Goal: Transaction & Acquisition: Obtain resource

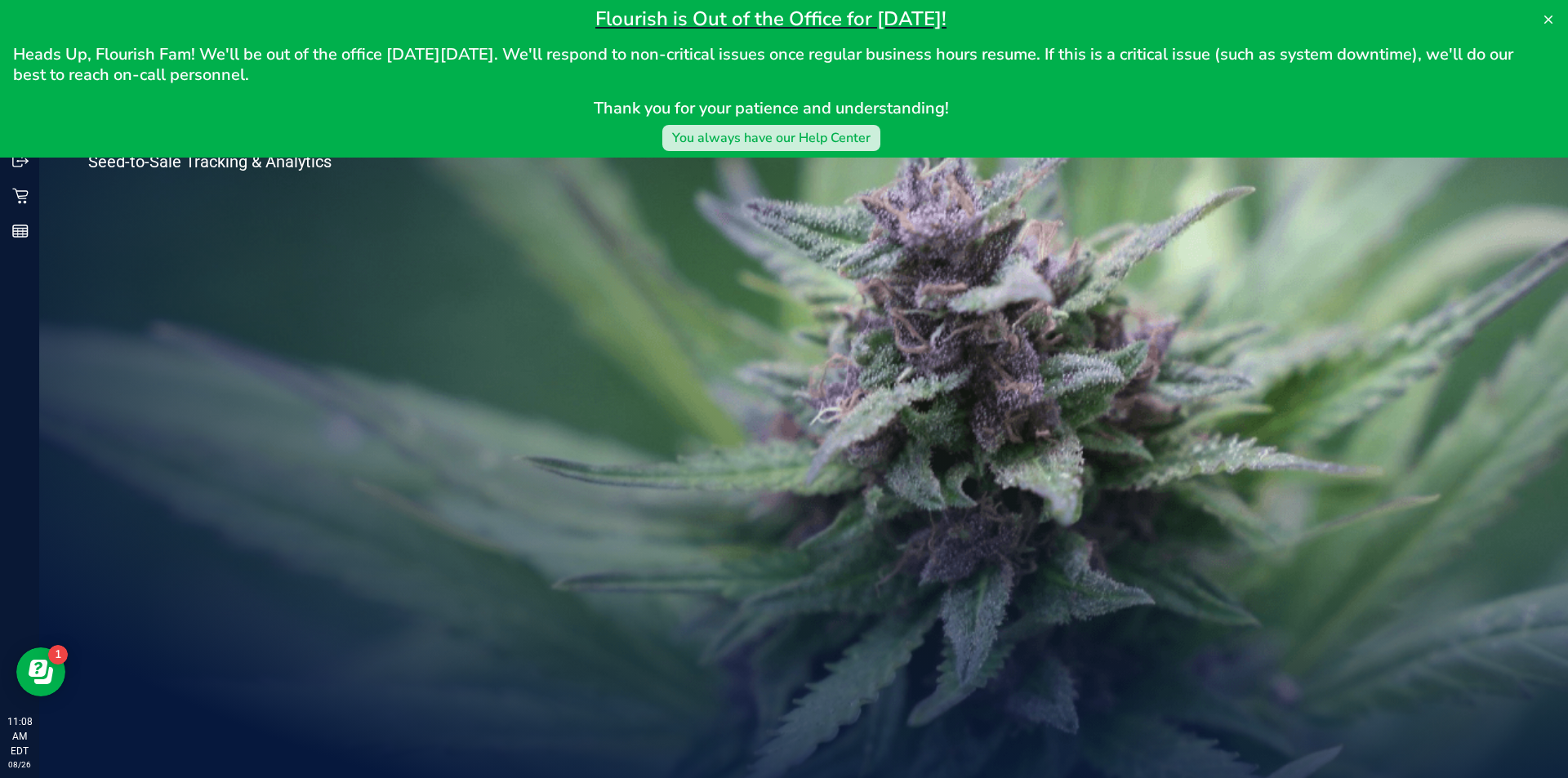
click at [807, 140] on div "You always have our Help Center" at bounding box center [771, 137] width 199 height 20
drag, startPoint x: 61, startPoint y: 214, endPoint x: 481, endPoint y: 223, distance: 420.1
click at [76, 205] on div "Welcome to Flourish Software Seed-to-Sale Tracking & Analytics" at bounding box center [244, 409] width 409 height 739
click at [1548, 25] on icon at bounding box center [1548, 20] width 13 height 13
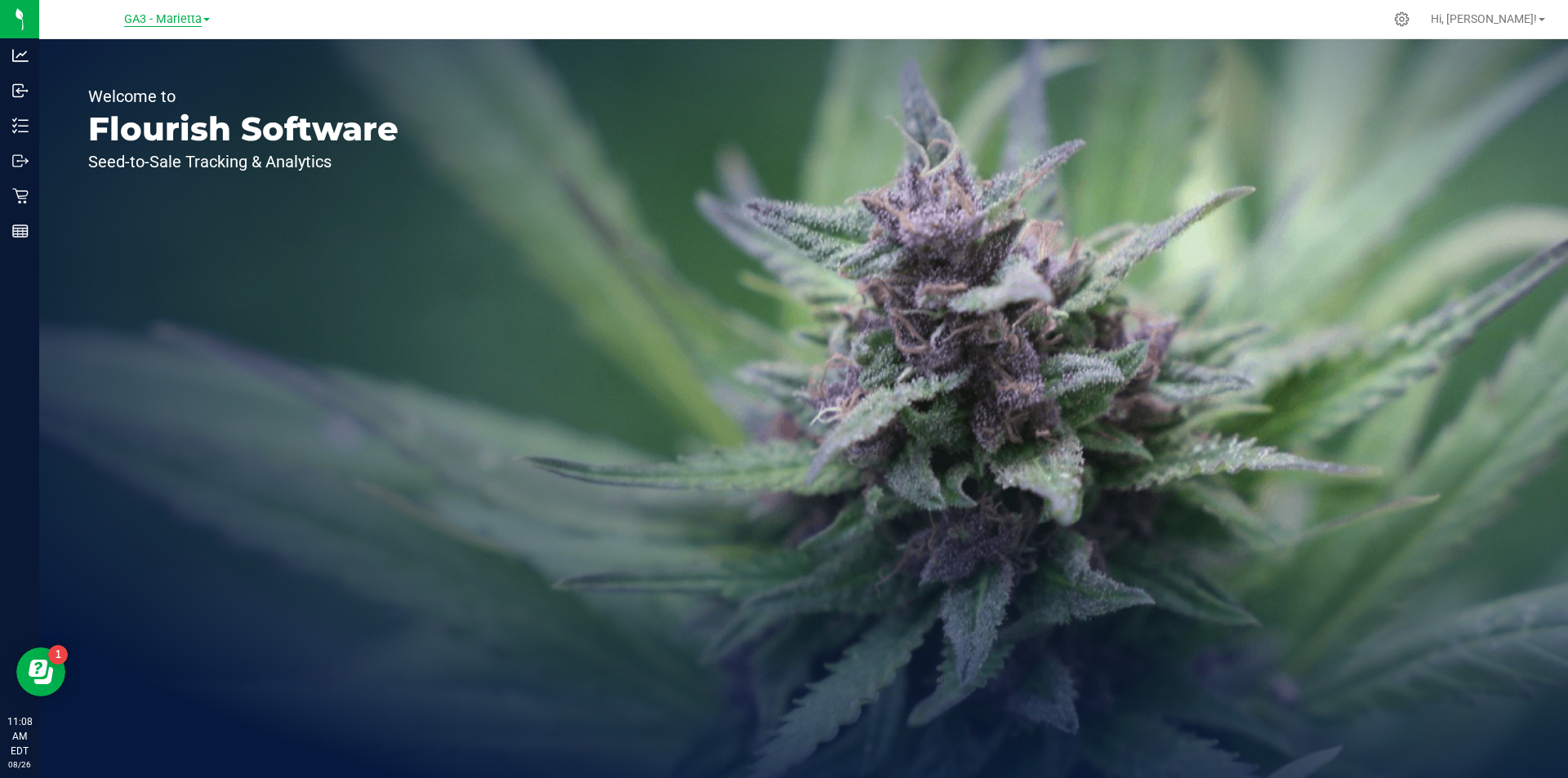
click at [197, 19] on span "GA3 - Marietta" at bounding box center [162, 20] width 77 height 15
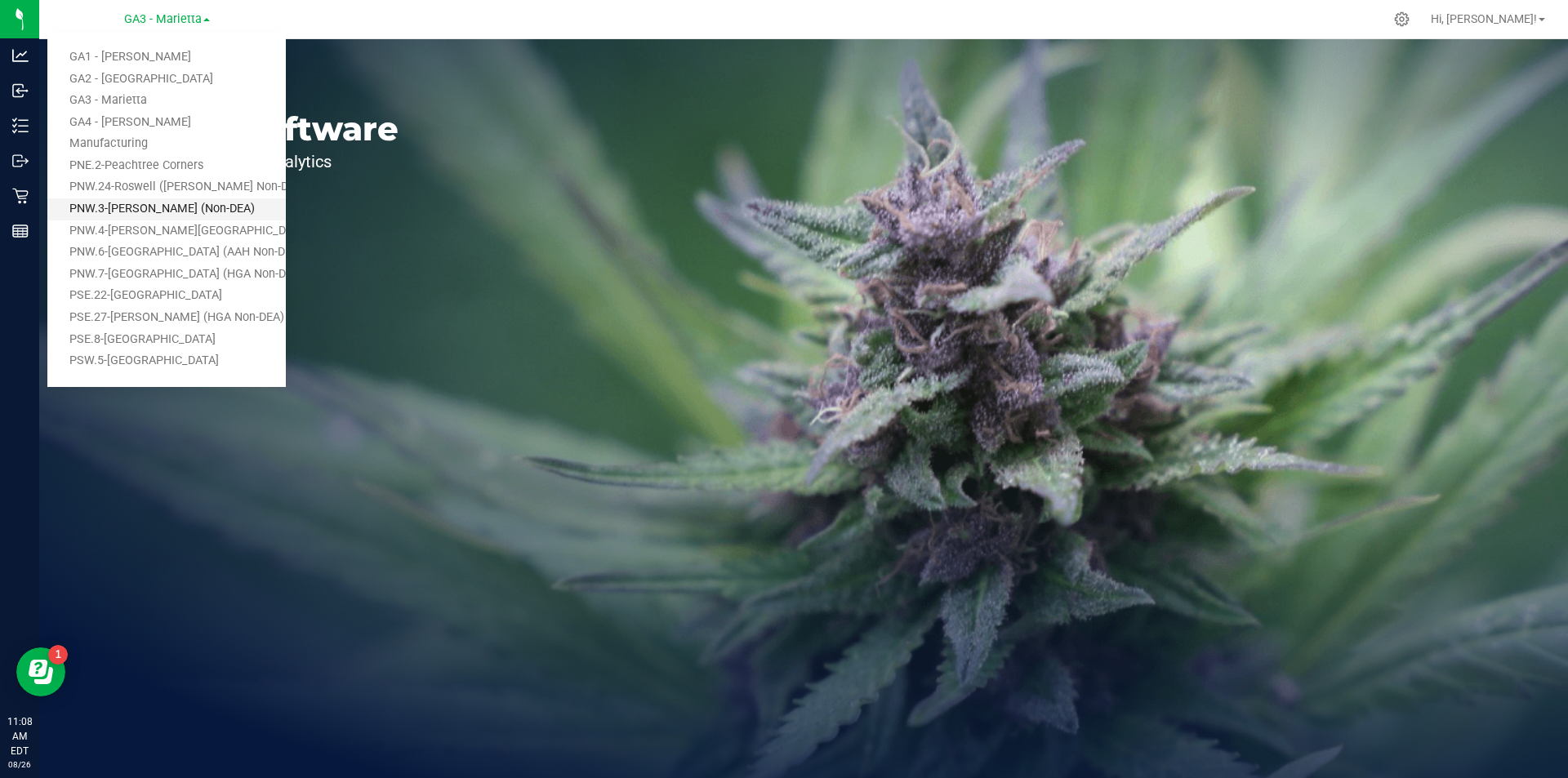
click at [219, 201] on link "PNW.3-[PERSON_NAME] (Non-DEA)" at bounding box center [167, 210] width 239 height 22
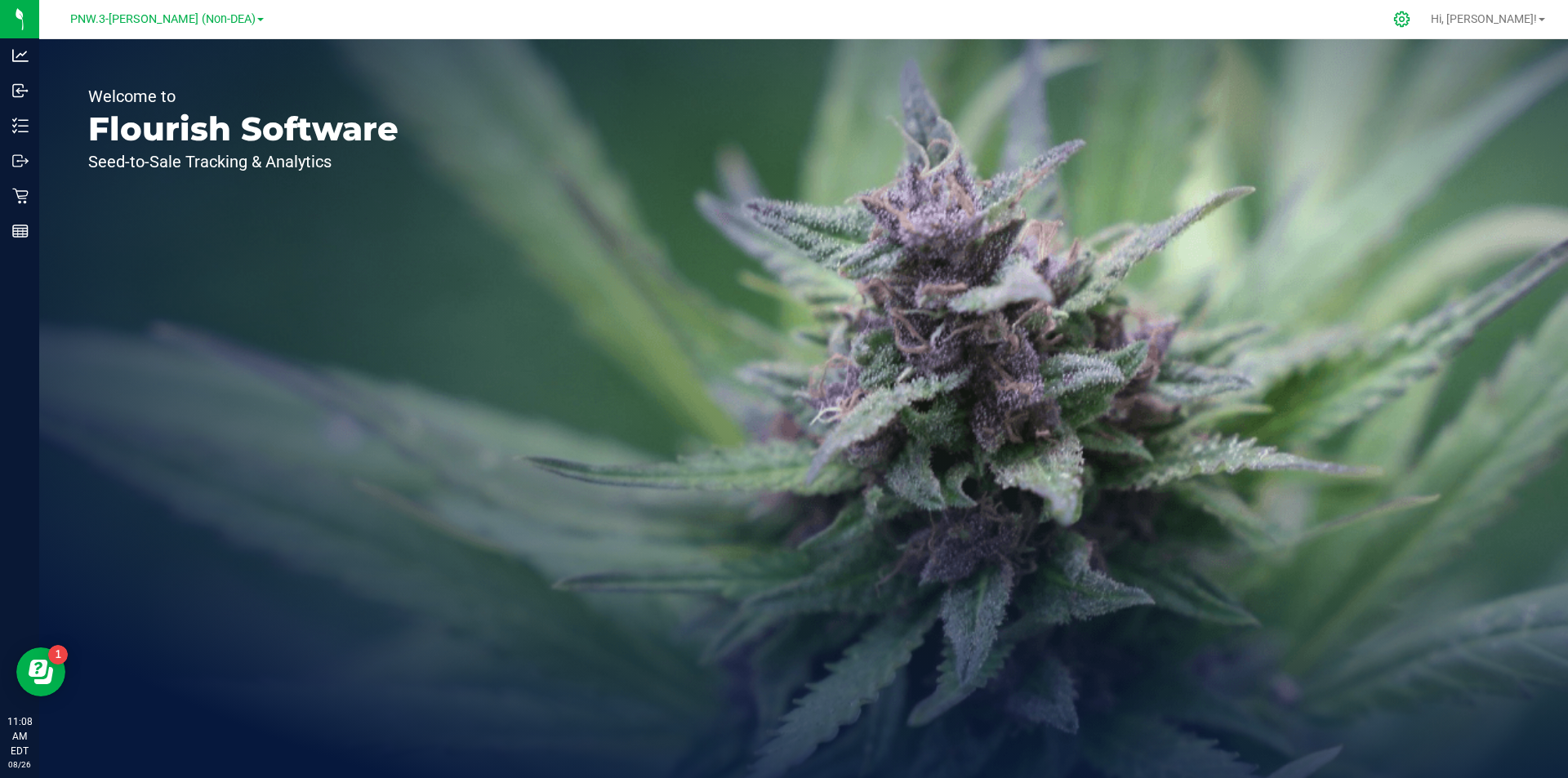
click at [1410, 22] on icon at bounding box center [1402, 19] width 17 height 17
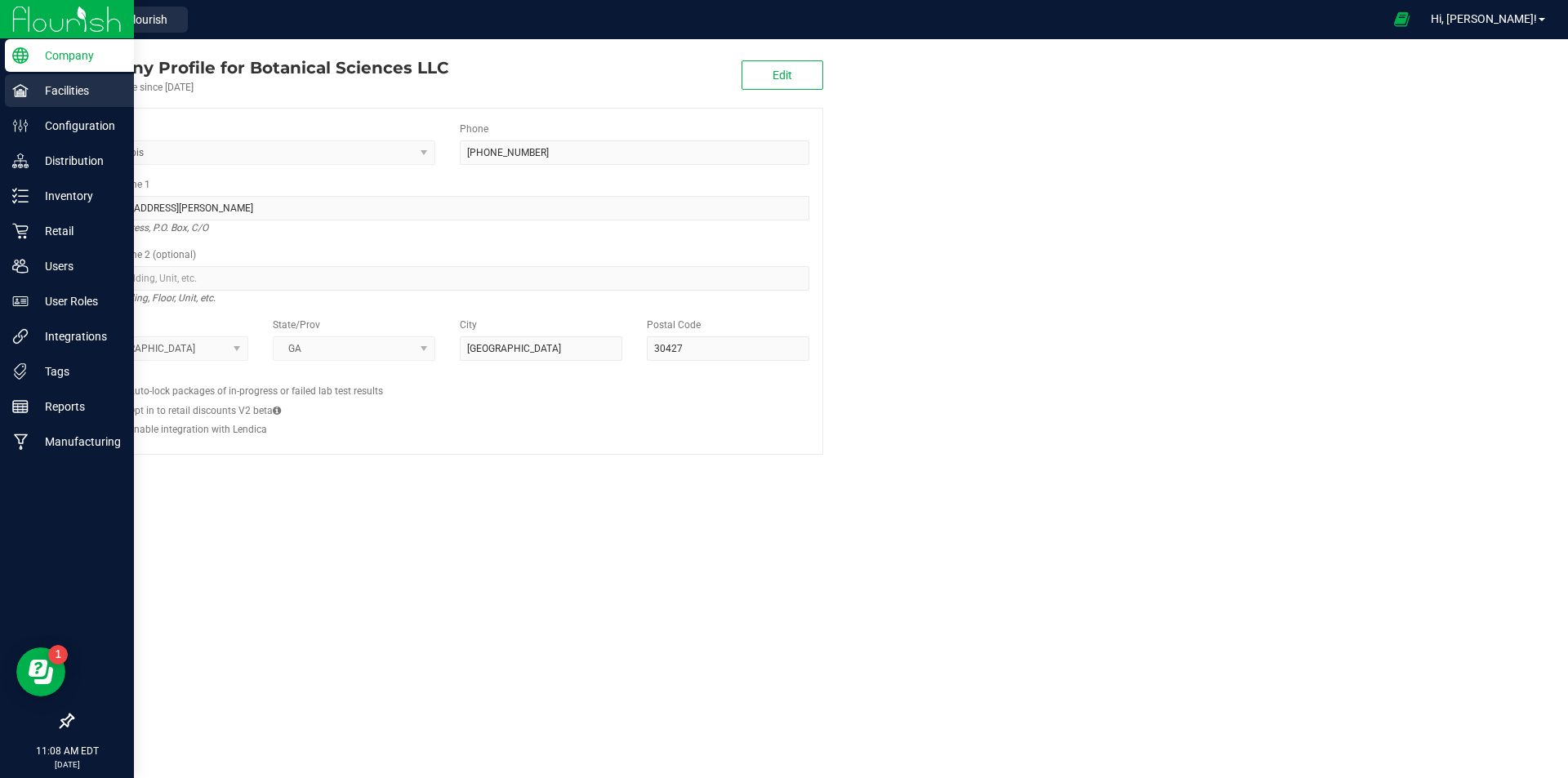
click at [23, 94] on icon at bounding box center [21, 90] width 17 height 17
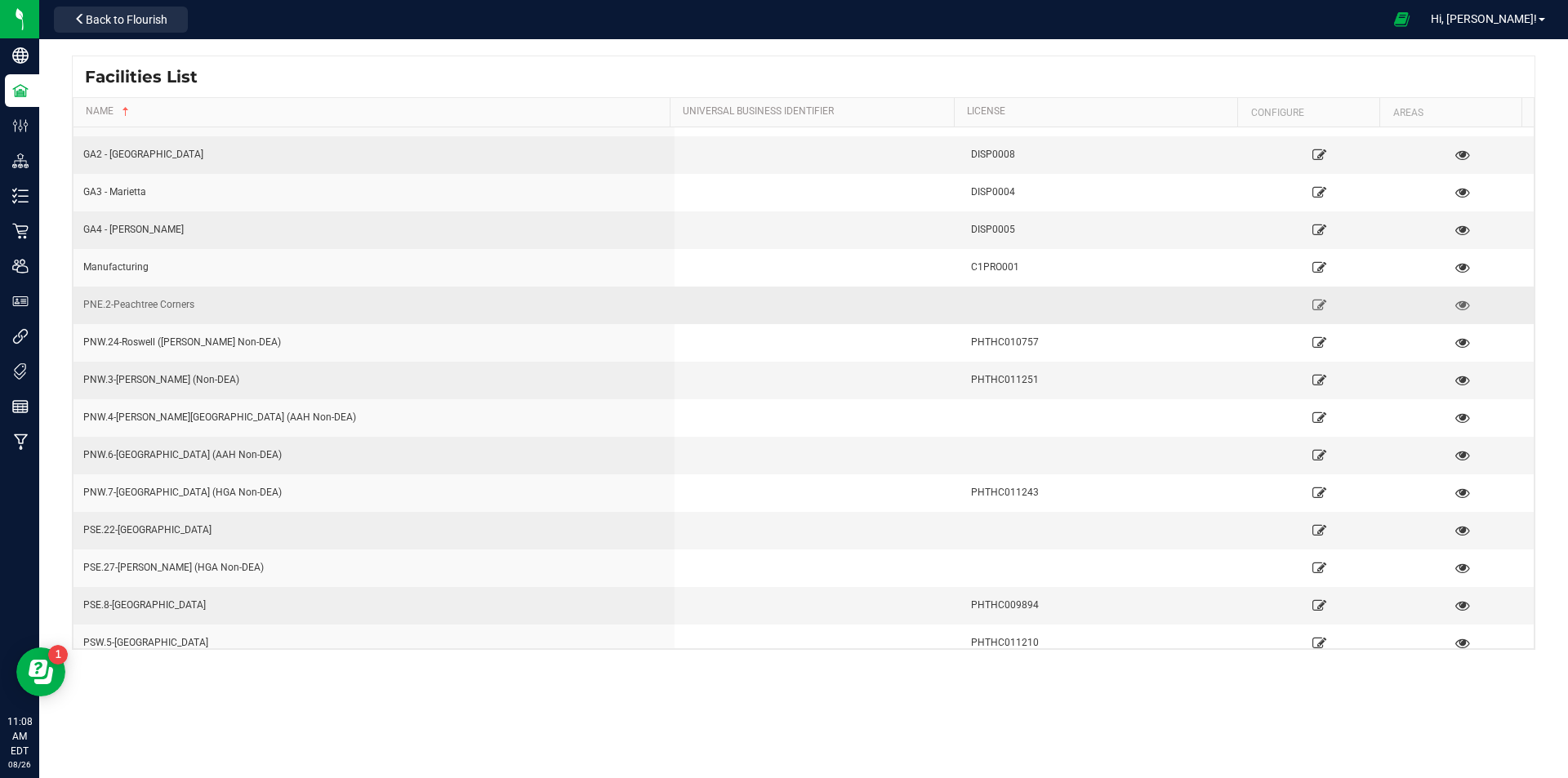
scroll to position [41, 0]
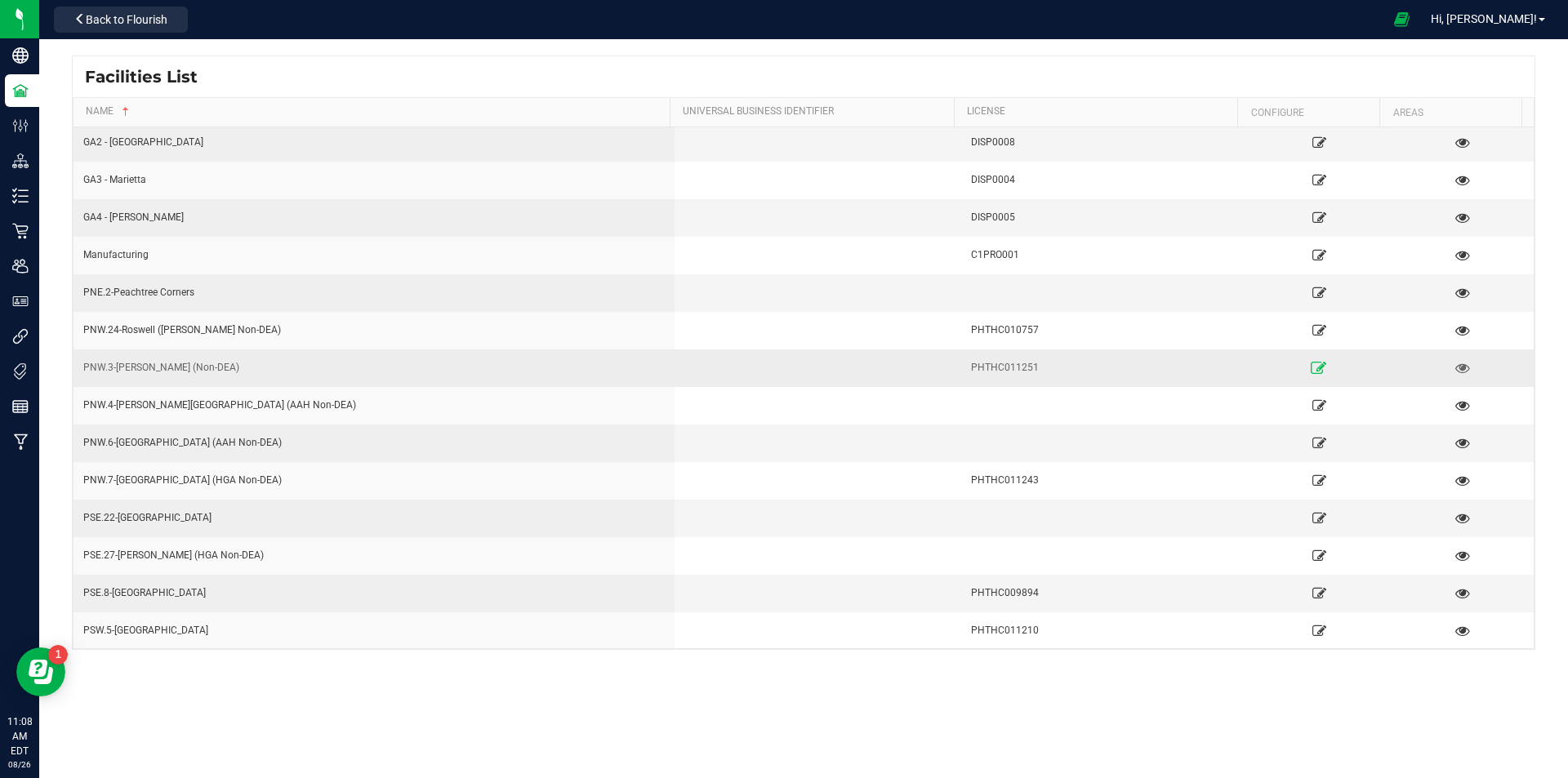
click at [1312, 368] on icon at bounding box center [1320, 368] width 16 height 11
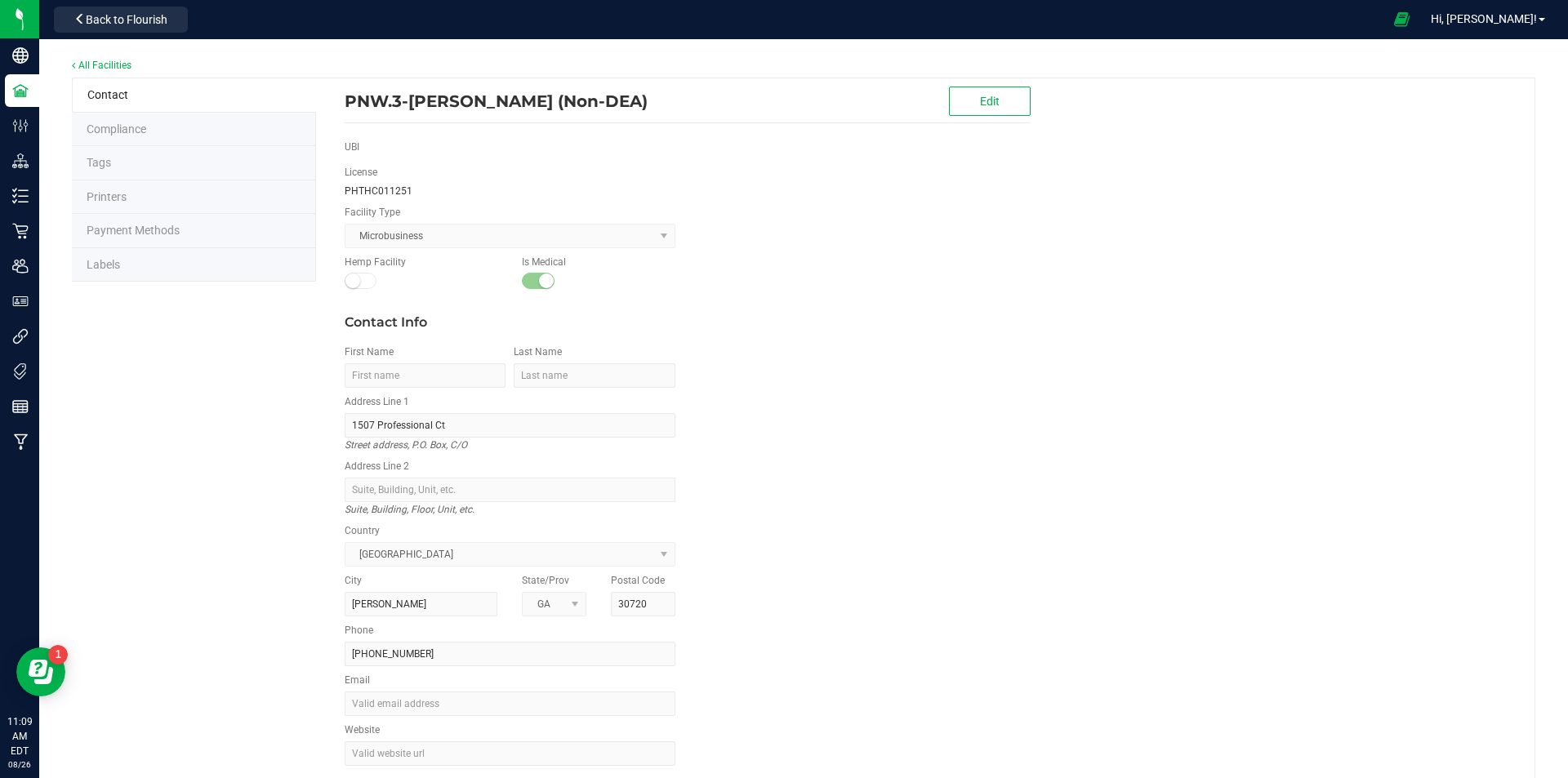
click at [740, 637] on div "Contact Info First Name Last Name Address Line [STREET_ADDRESS] address, P.O. B…" at bounding box center [687, 546] width 710 height 499
click at [180, 128] on li "Compliance" at bounding box center [194, 130] width 245 height 35
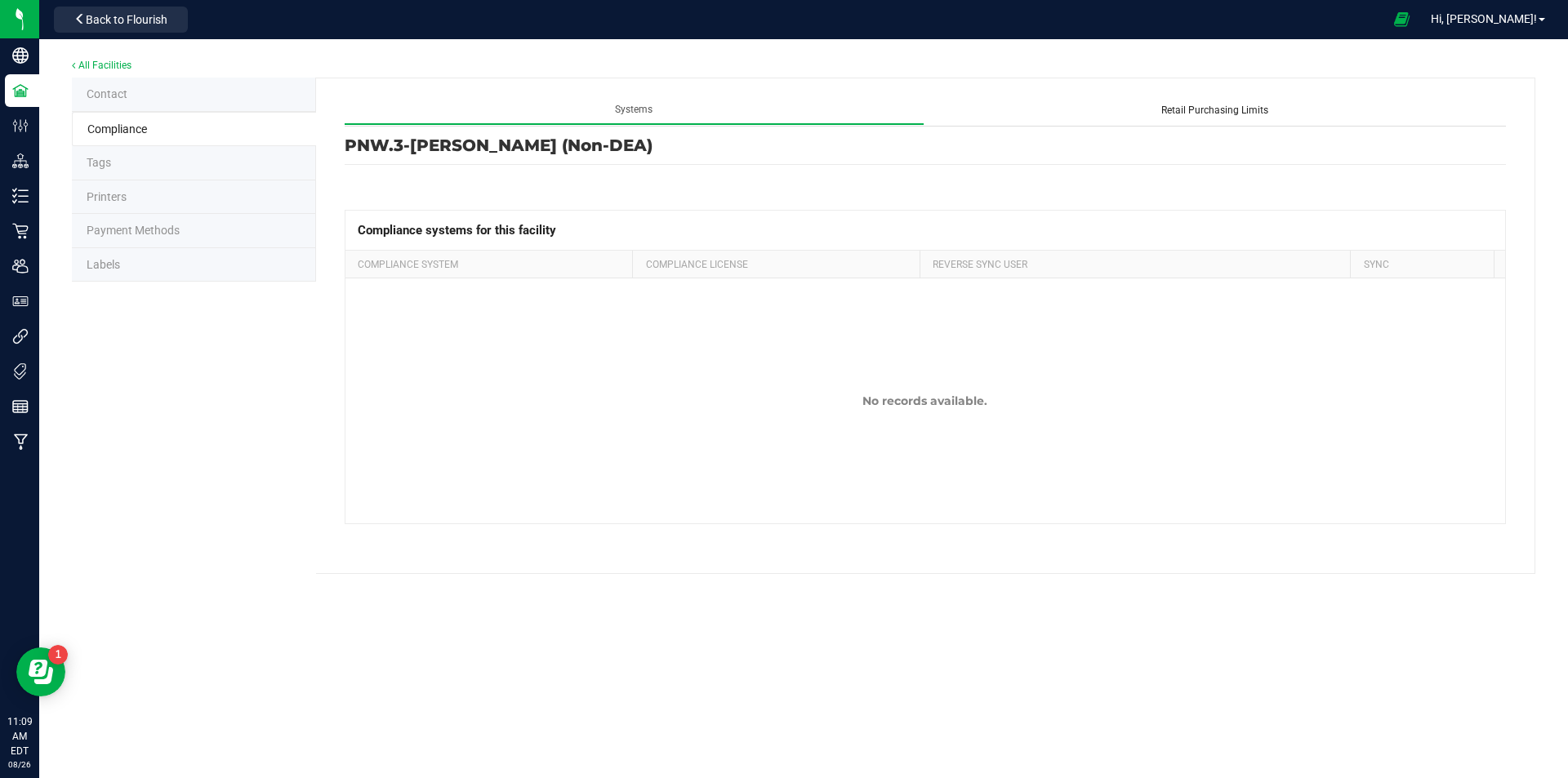
click at [192, 162] on li "Tags" at bounding box center [194, 163] width 245 height 35
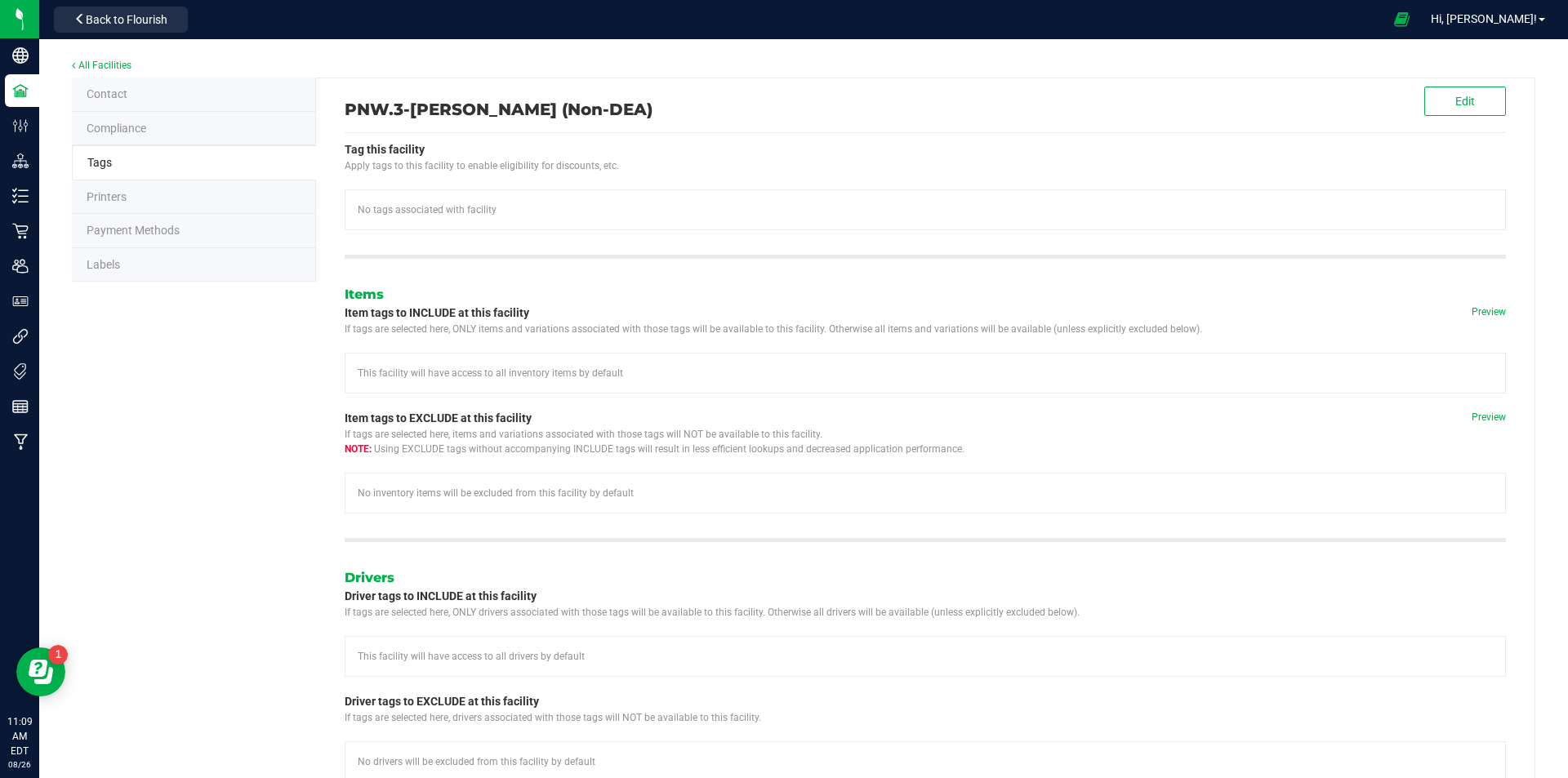
click at [217, 192] on li "Printers" at bounding box center [194, 197] width 245 height 35
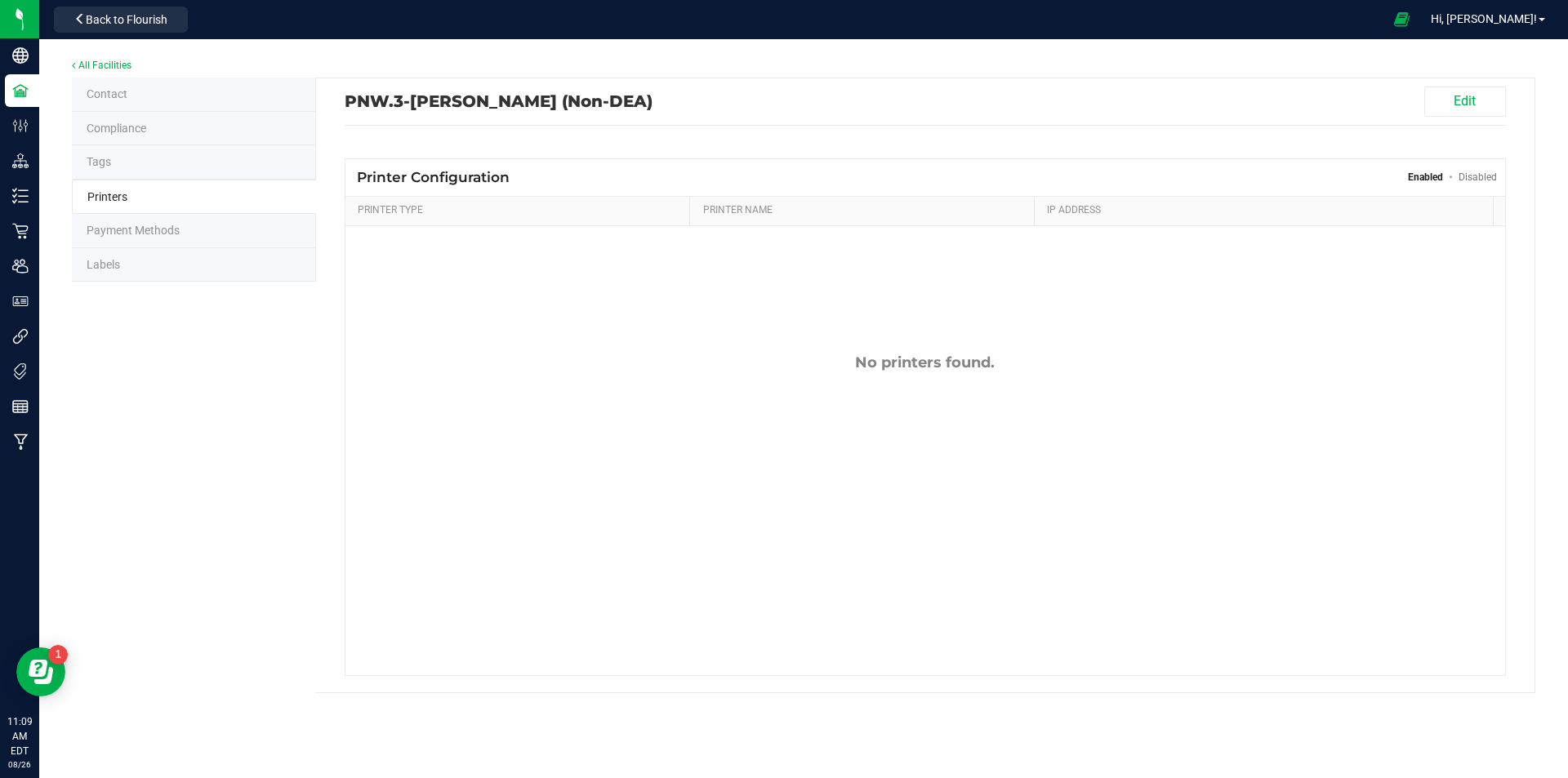
click at [138, 233] on span "Payment Methods" at bounding box center [133, 230] width 93 height 13
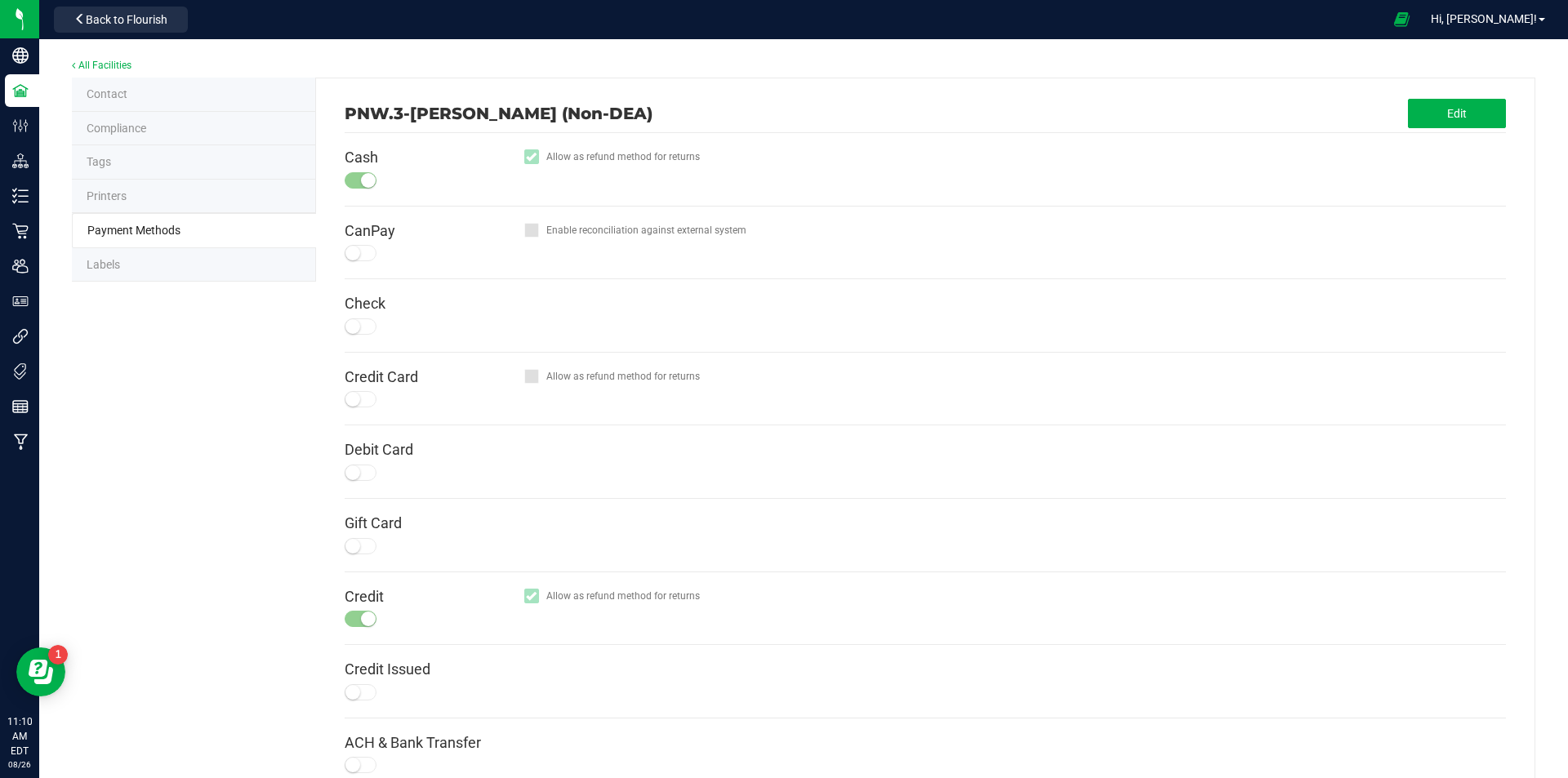
click at [148, 229] on span "Payment Methods" at bounding box center [134, 230] width 93 height 13
click at [173, 259] on li "Labels" at bounding box center [194, 265] width 245 height 35
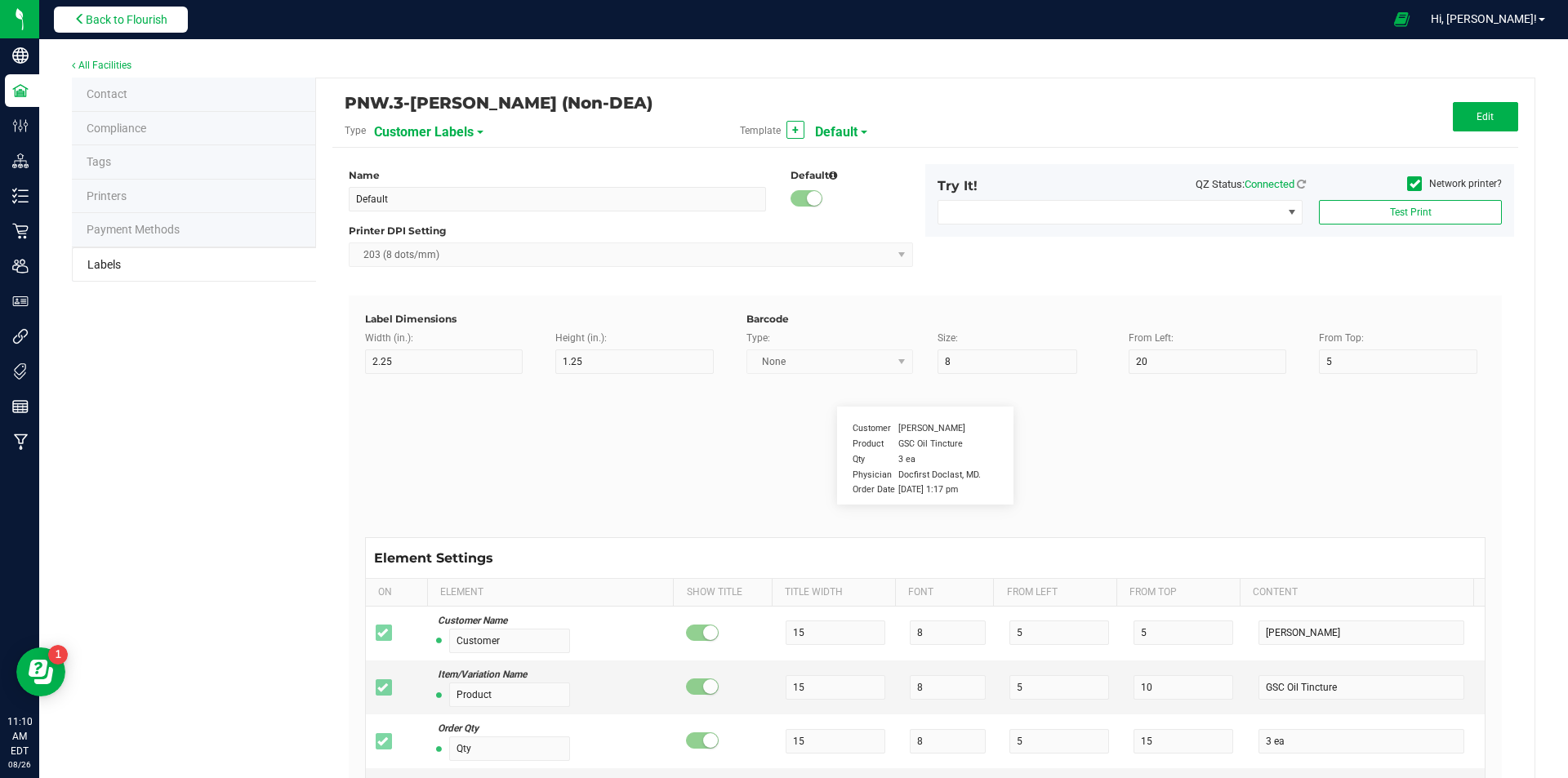
click at [111, 21] on span "Back to Flourish" at bounding box center [127, 20] width 82 height 13
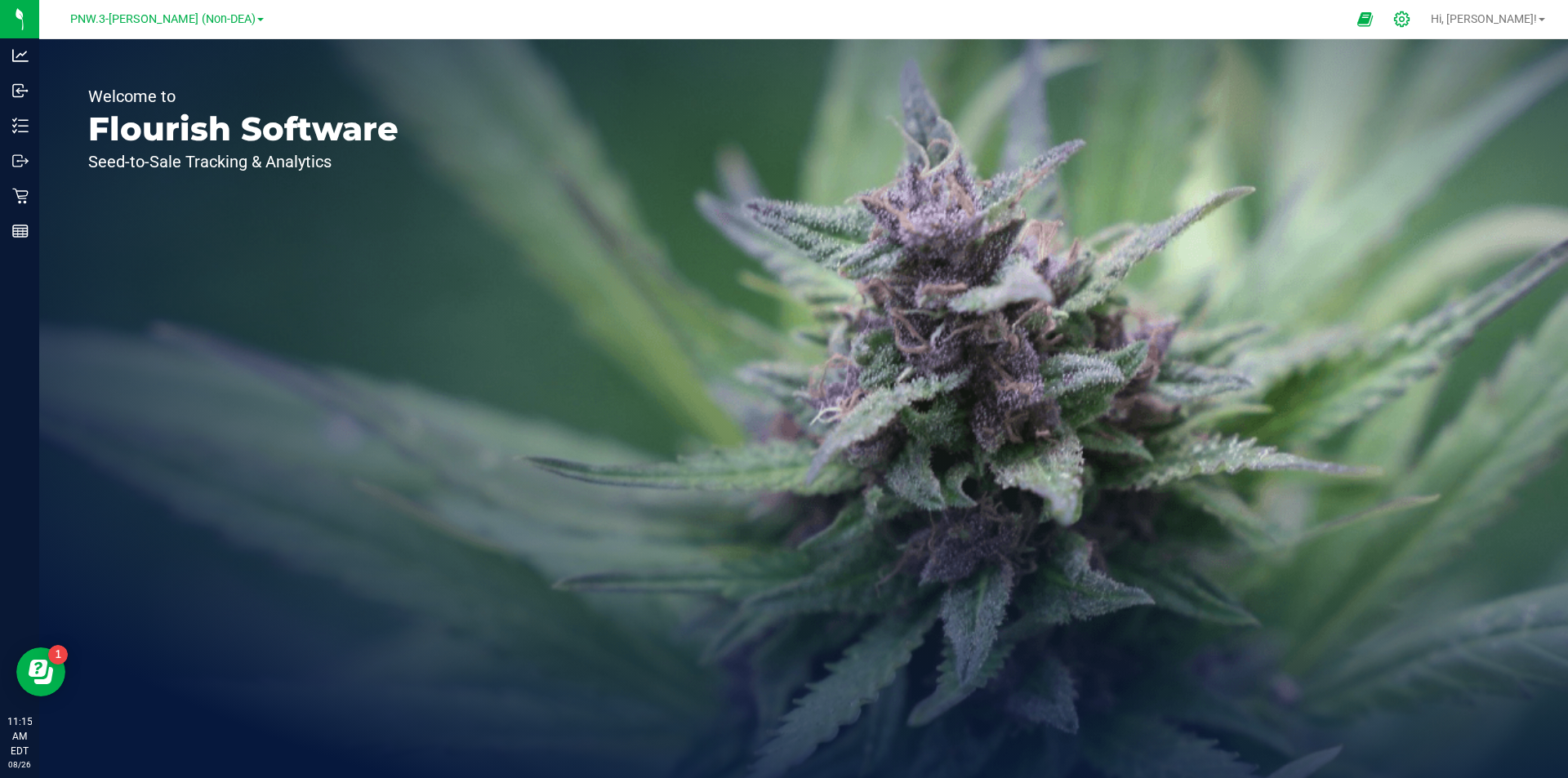
click at [1410, 22] on icon at bounding box center [1402, 19] width 17 height 17
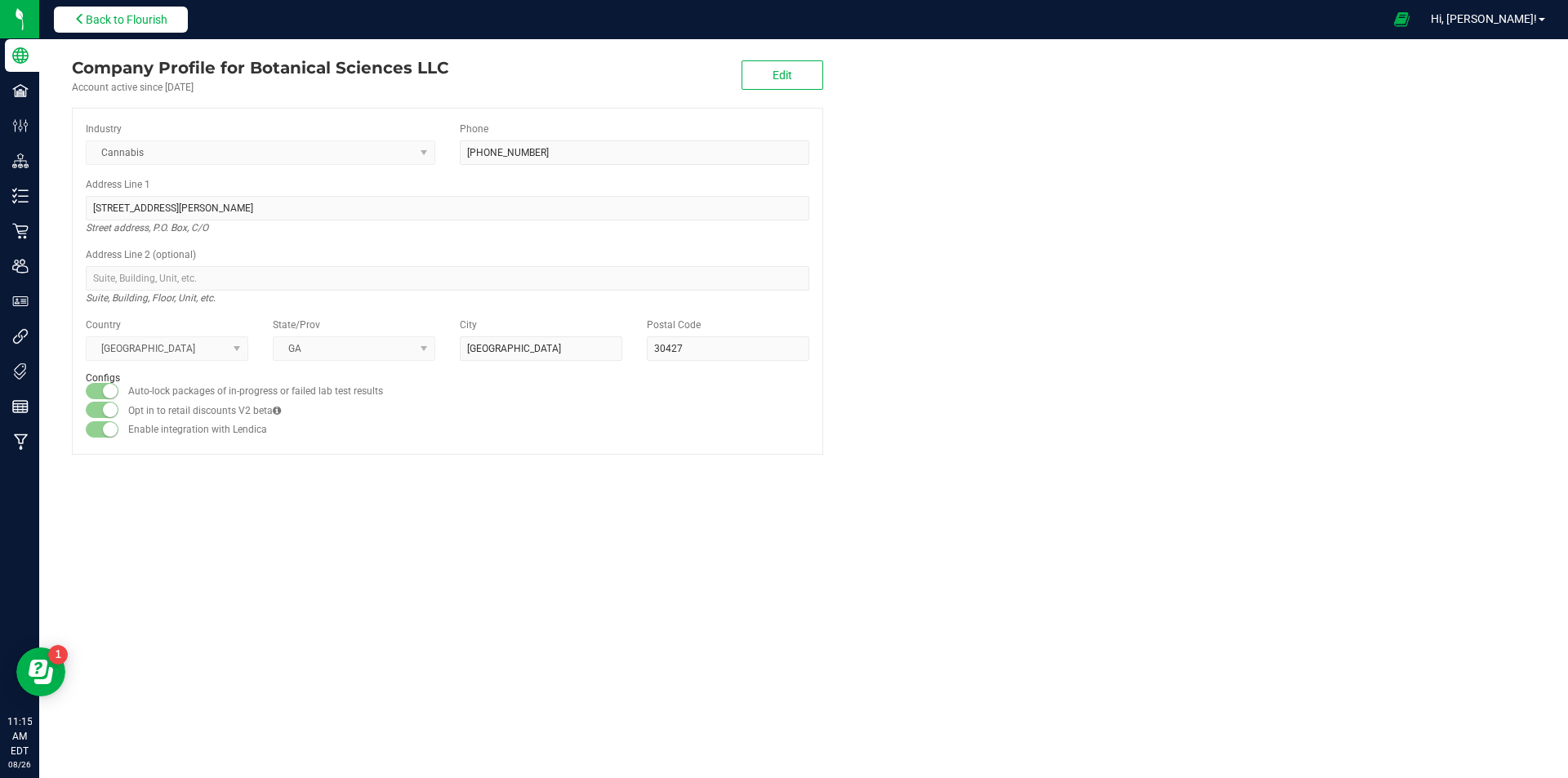
click at [128, 18] on span "Back to Flourish" at bounding box center [127, 20] width 82 height 13
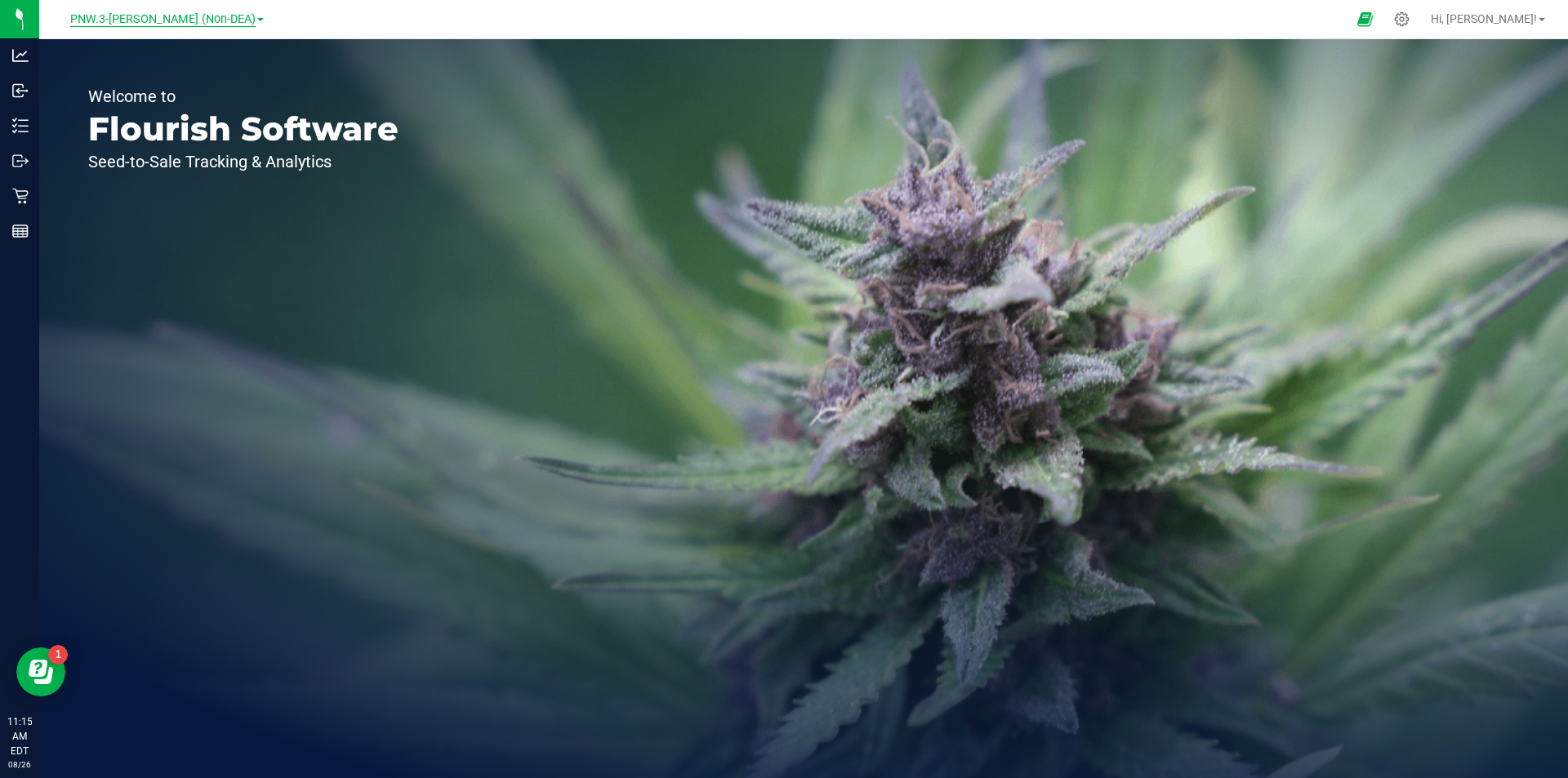
click at [167, 21] on span "PNW.3-[PERSON_NAME] (Non-DEA)" at bounding box center [162, 20] width 186 height 15
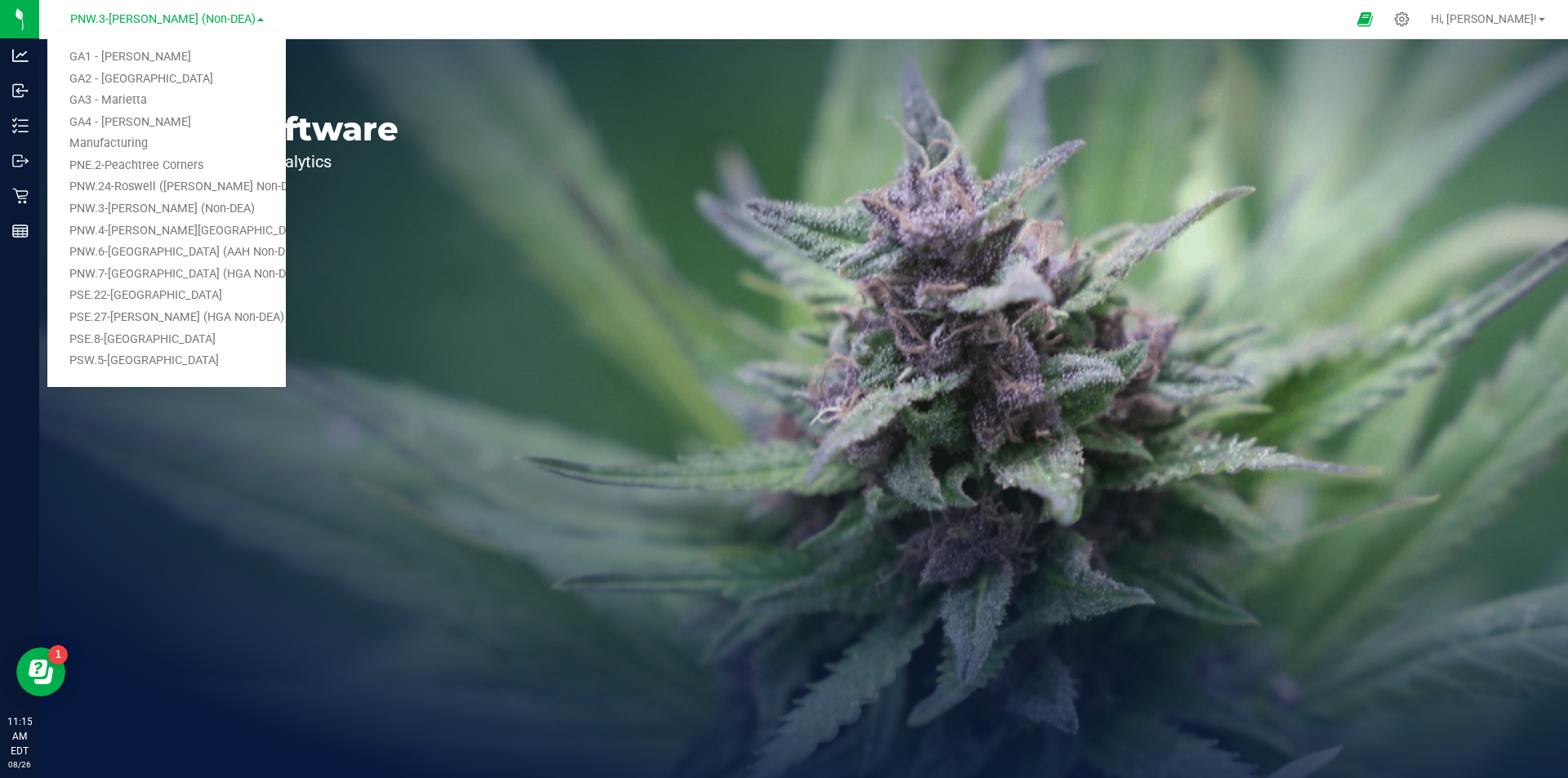
click at [146, 82] on link "GA2 - [GEOGRAPHIC_DATA]" at bounding box center [167, 80] width 239 height 22
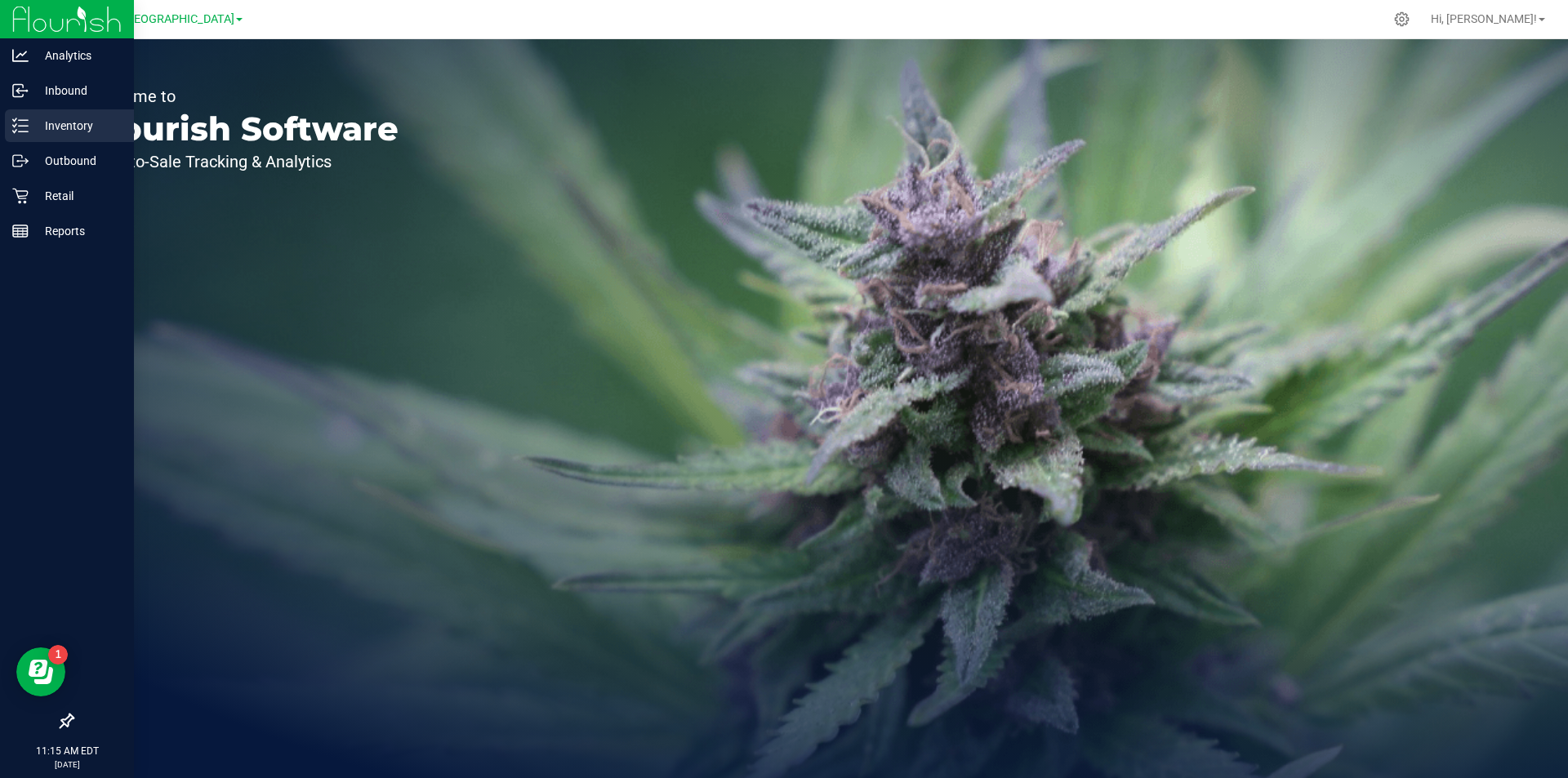
click at [49, 117] on p "Inventory" at bounding box center [77, 125] width 98 height 20
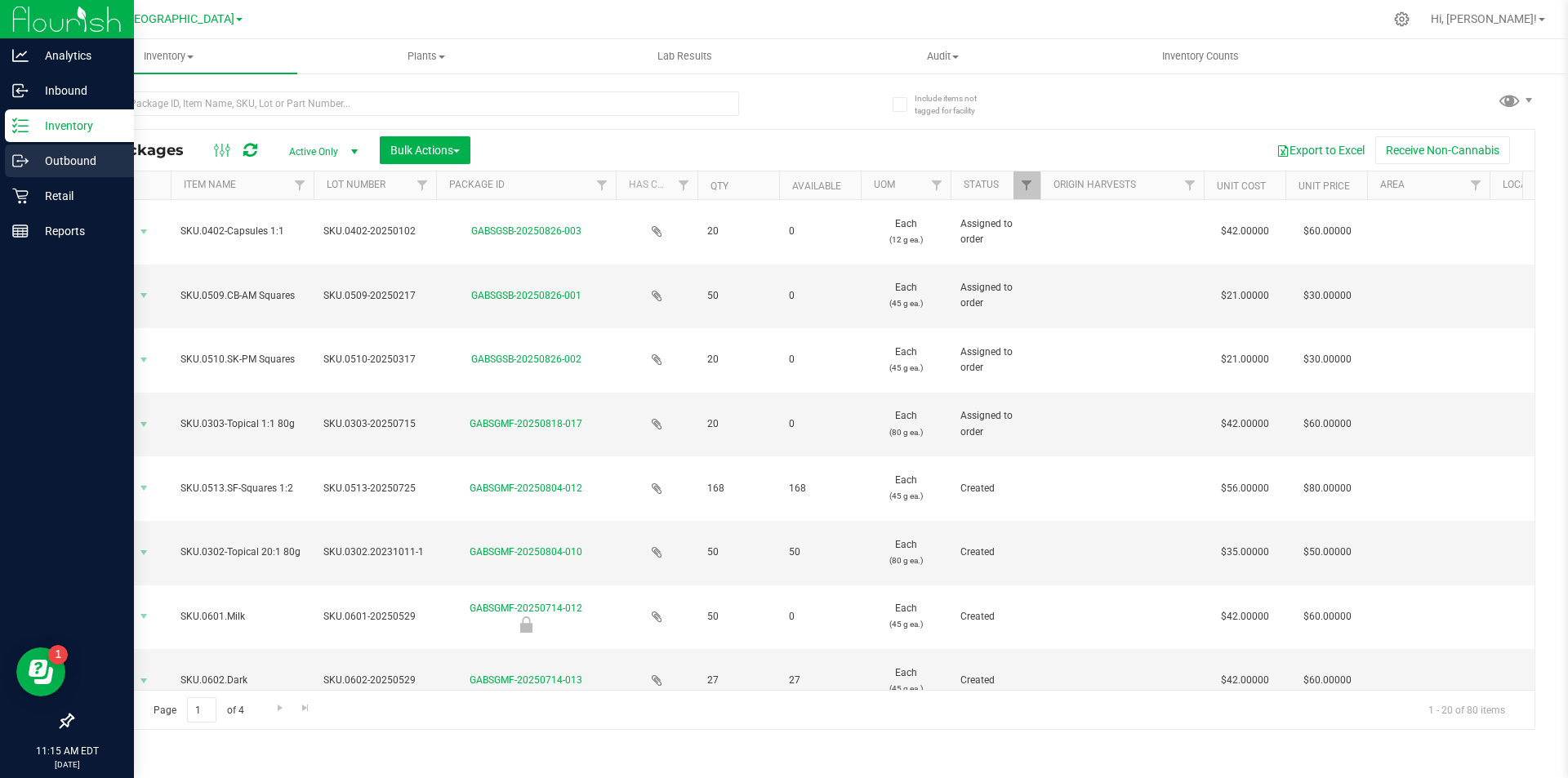
click at [83, 157] on p "Outbound" at bounding box center [77, 160] width 98 height 20
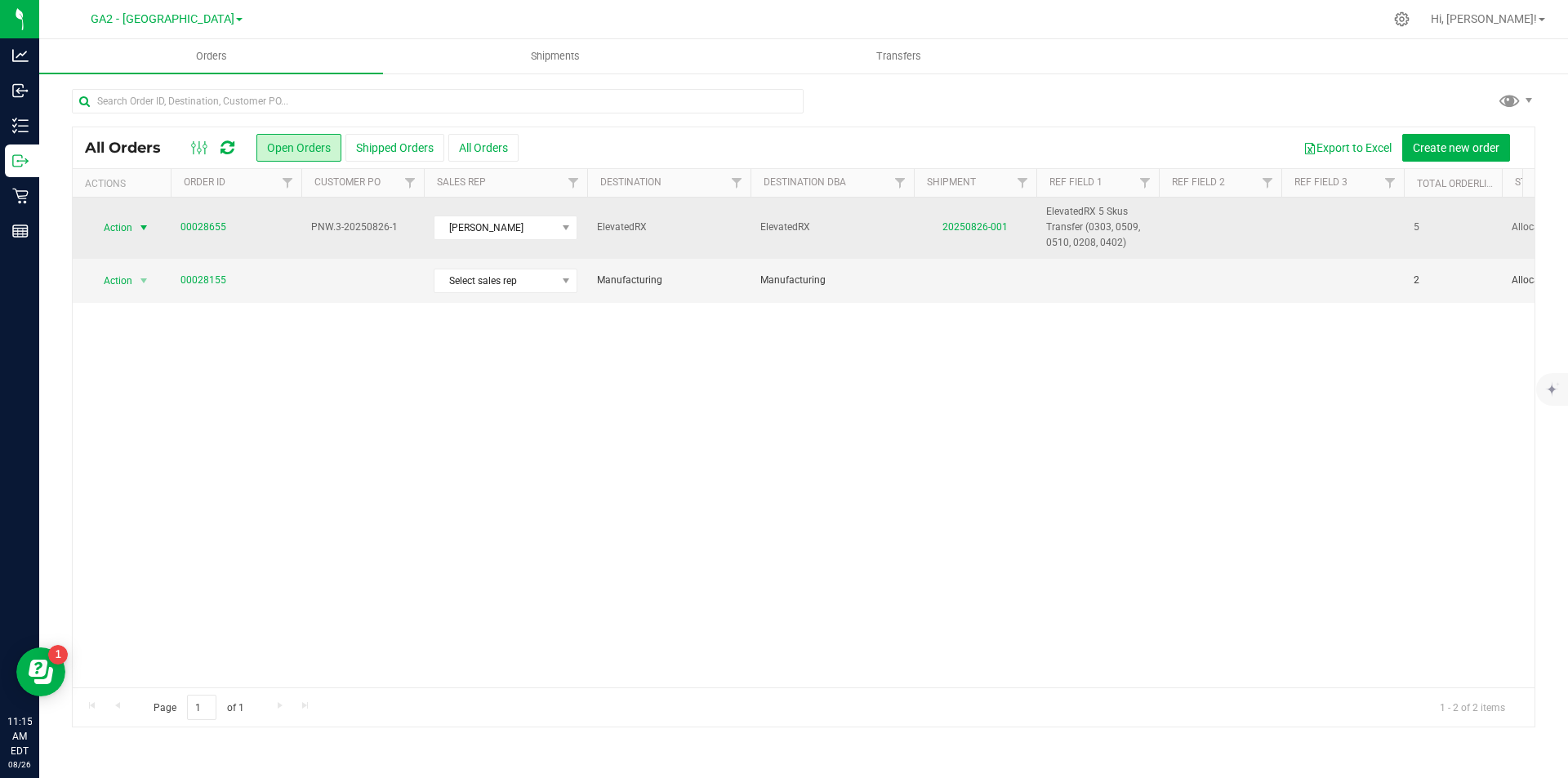
click at [121, 225] on span "Action" at bounding box center [110, 228] width 44 height 23
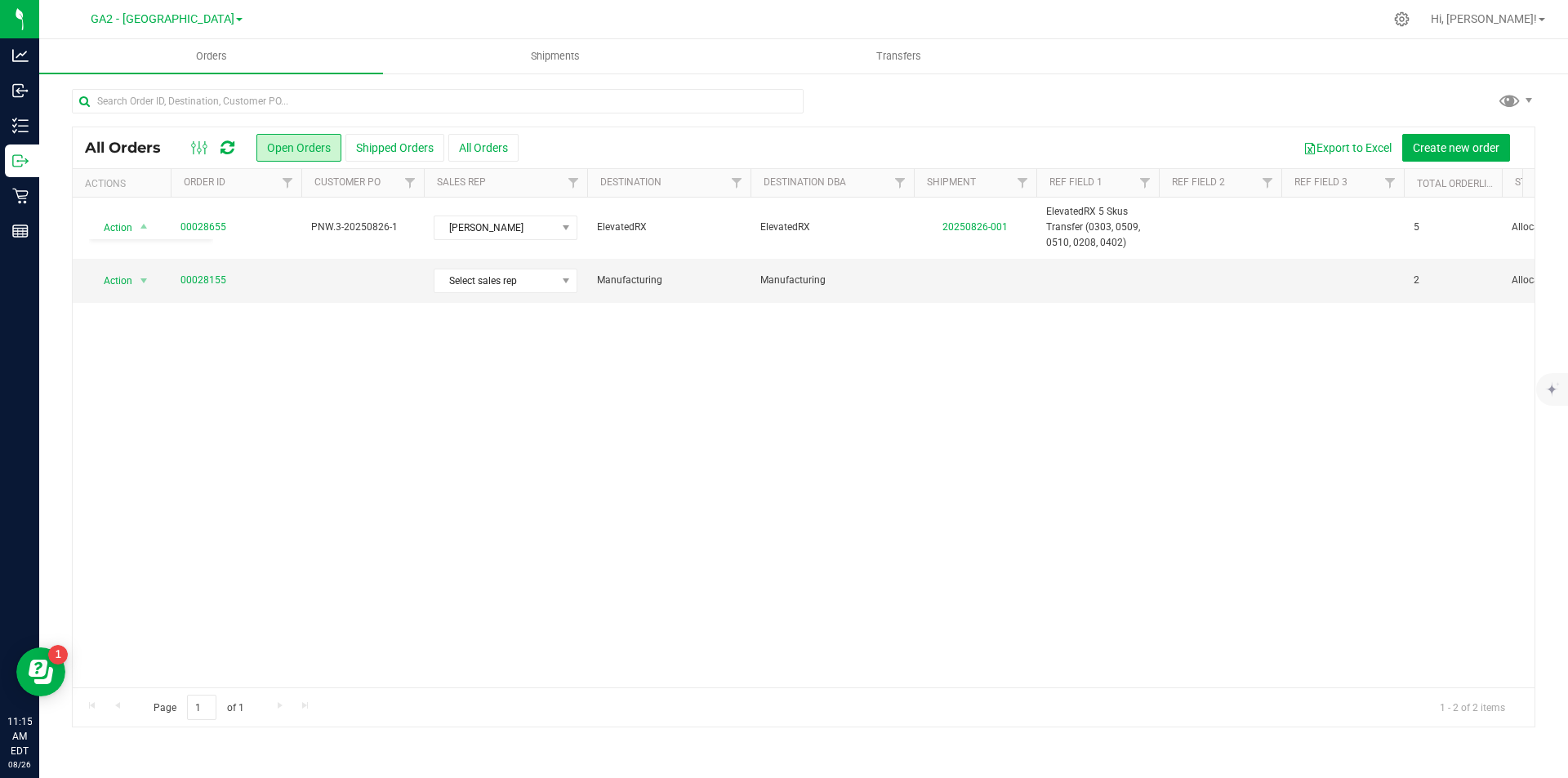
click at [322, 354] on div "Action Action Cancel order Clone order Edit order Mark as fully paid Order audi…" at bounding box center [804, 442] width 1463 height 490
click at [553, 62] on span "Shipments" at bounding box center [555, 57] width 93 height 15
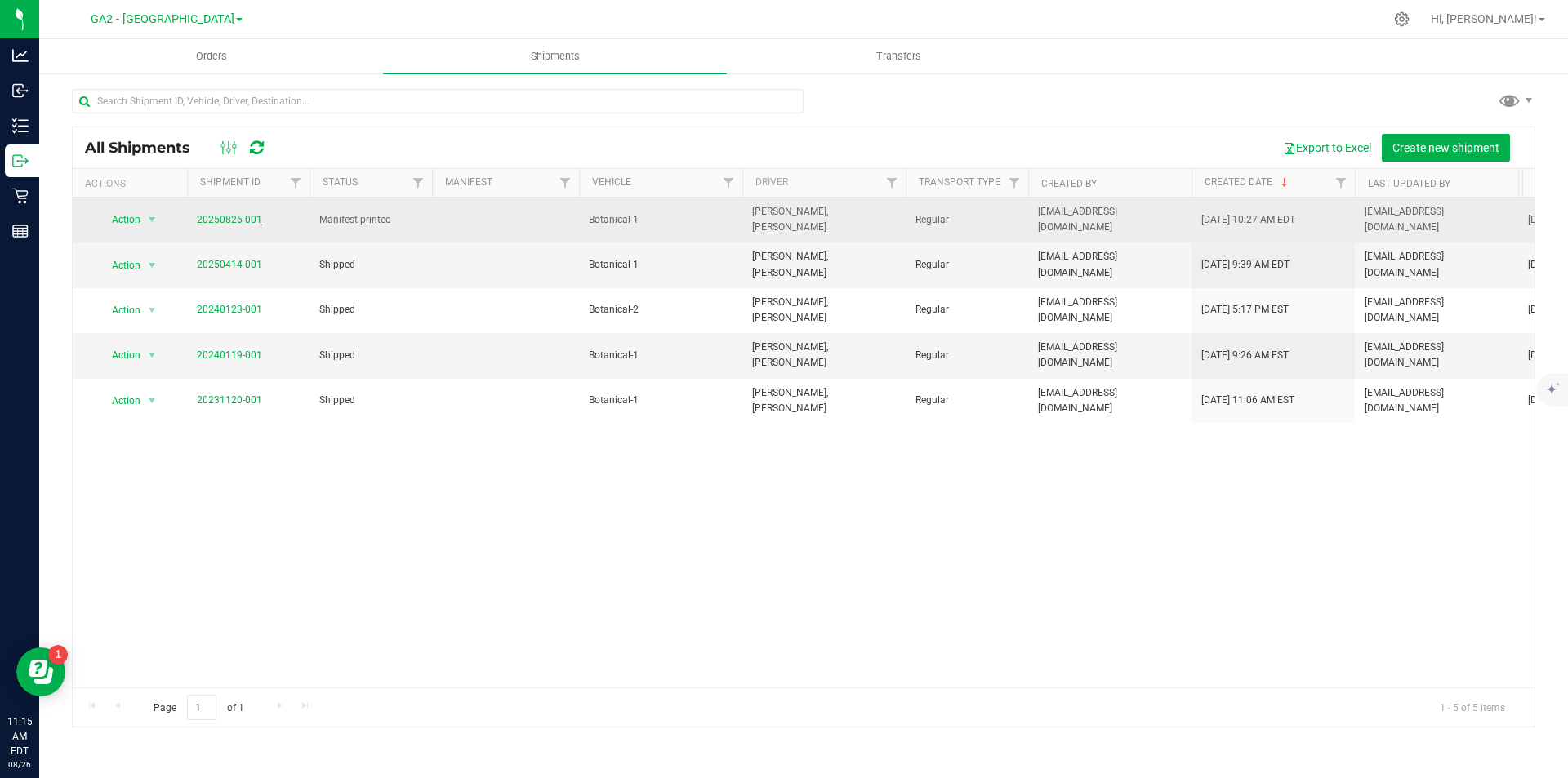
click at [231, 214] on link "20250826-001" at bounding box center [230, 219] width 65 height 11
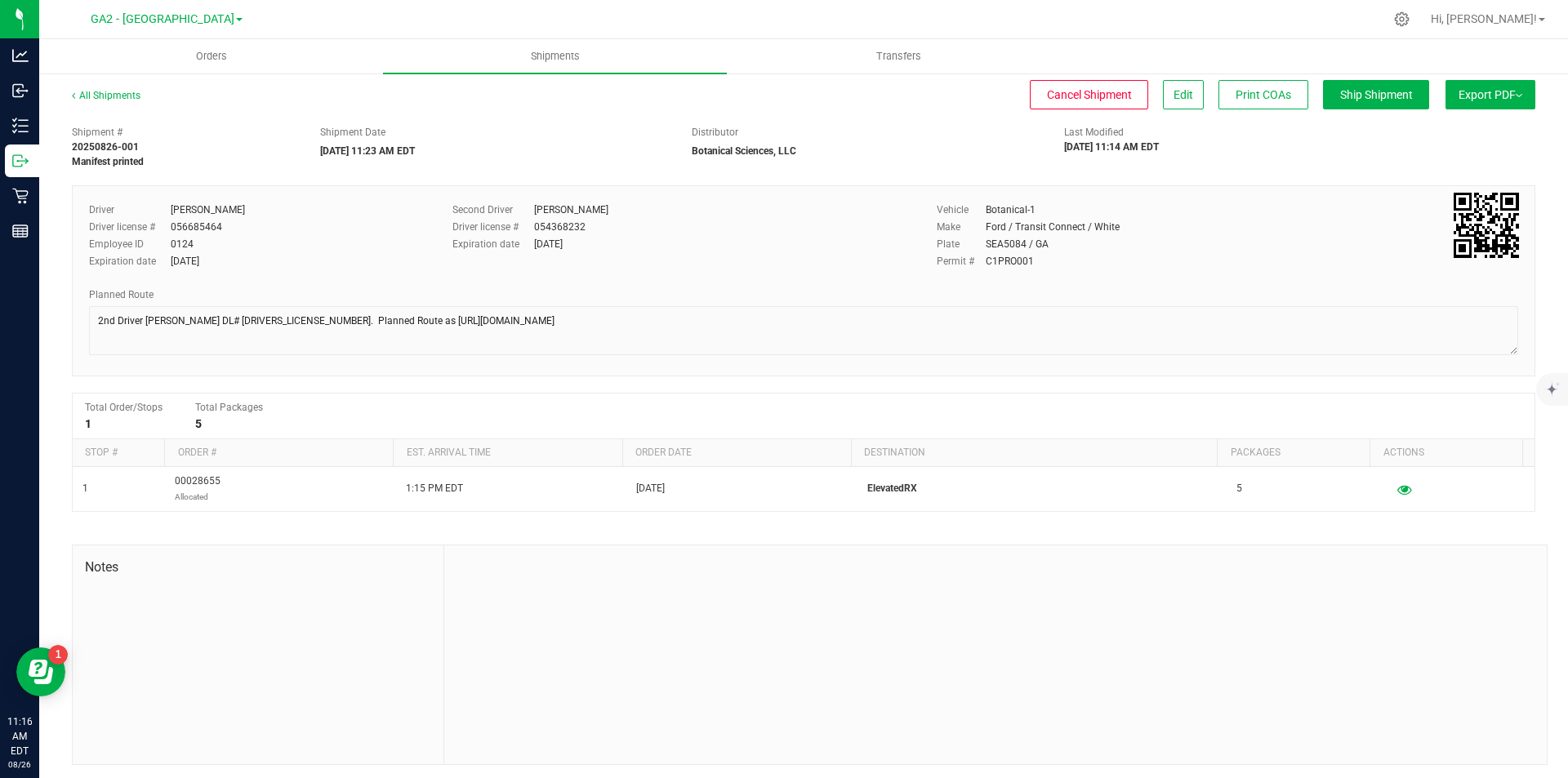
click at [1481, 96] on span "Export PDF" at bounding box center [1491, 95] width 63 height 13
click at [1449, 154] on span "Manifest by Lot" at bounding box center [1449, 155] width 68 height 11
click at [1297, 49] on ul "Orders Shipments Transfers" at bounding box center [823, 57] width 1568 height 35
click at [1462, 89] on span "Export PDF" at bounding box center [1491, 95] width 63 height 13
click at [1486, 156] on div "Manifest by Lot" at bounding box center [1490, 155] width 150 height 11
